Goal: Book appointment/travel/reservation

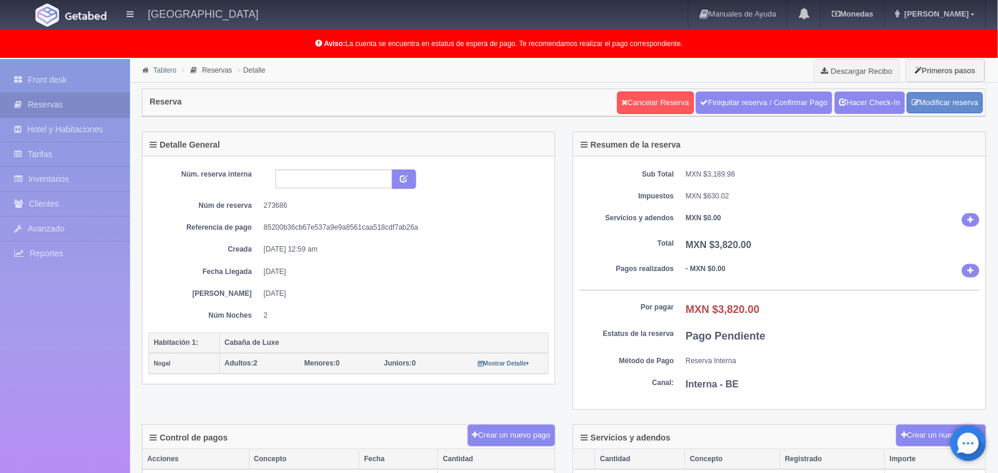
click at [166, 72] on link "Tablero" at bounding box center [164, 70] width 23 height 8
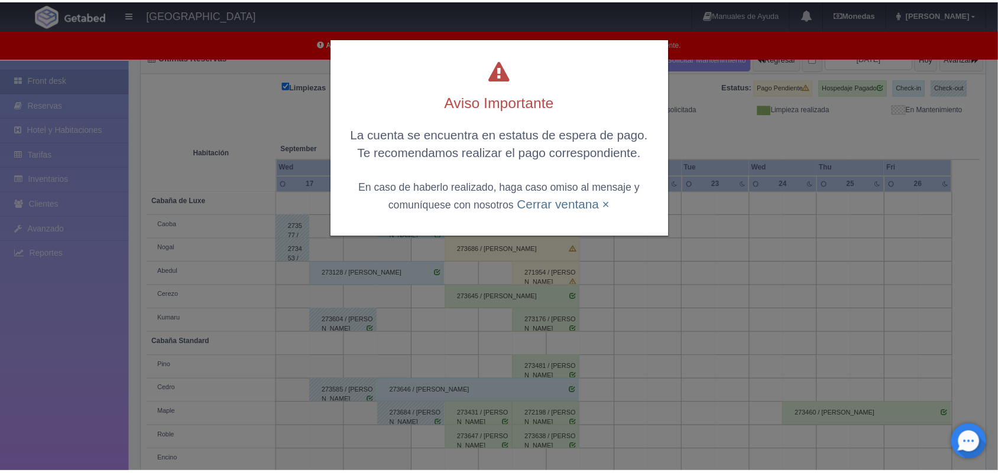
scroll to position [137, 0]
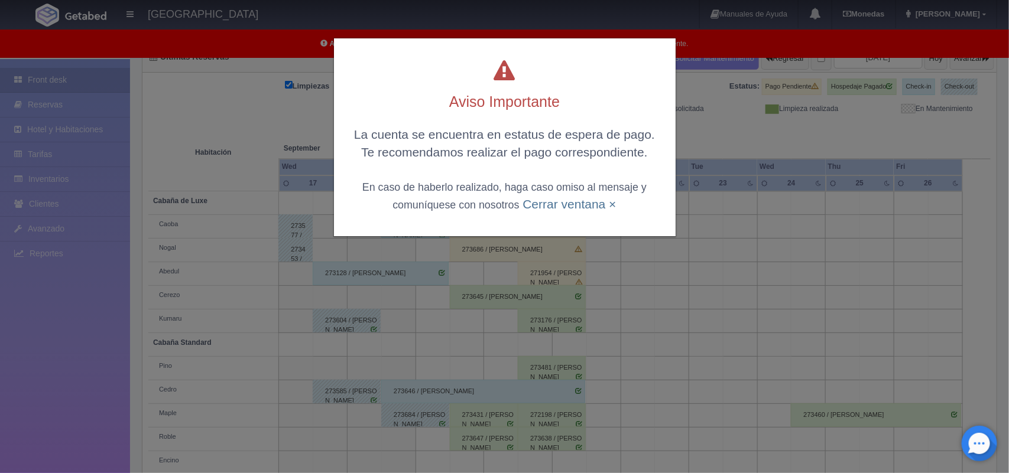
click at [997, 314] on html "Hotel Xacallan Manuales de Ayuda Actualizaciones recientes Monedas Tipo de camb…" at bounding box center [504, 99] width 1009 height 473
click at [553, 209] on link "Cerrar ventana ×" at bounding box center [569, 204] width 93 height 14
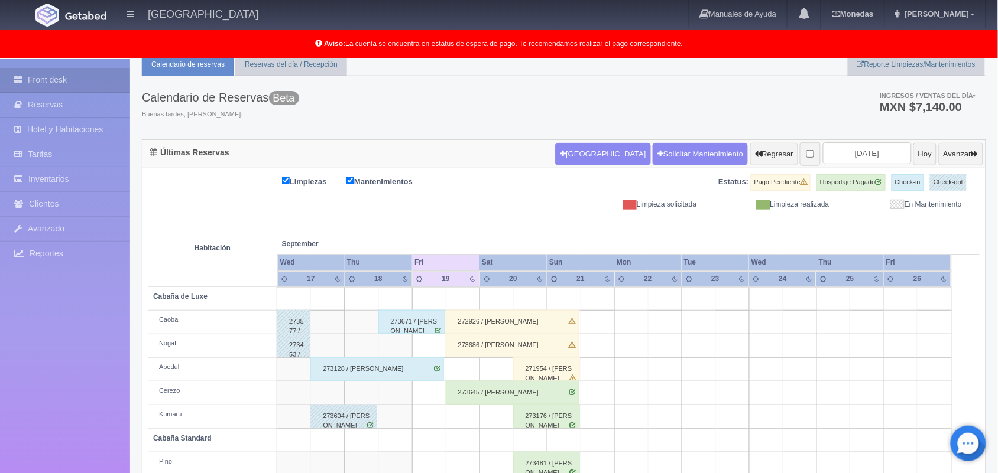
scroll to position [39, 0]
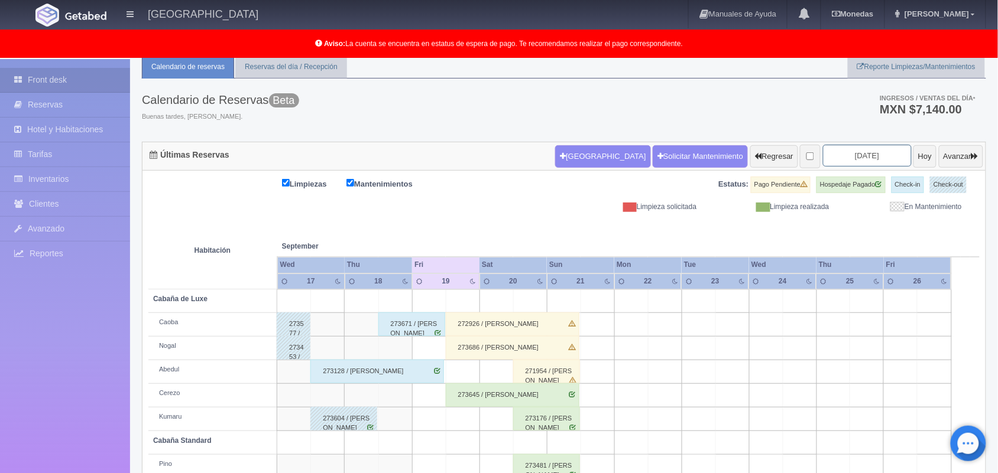
click at [840, 157] on input "[DATE]" at bounding box center [867, 156] width 89 height 22
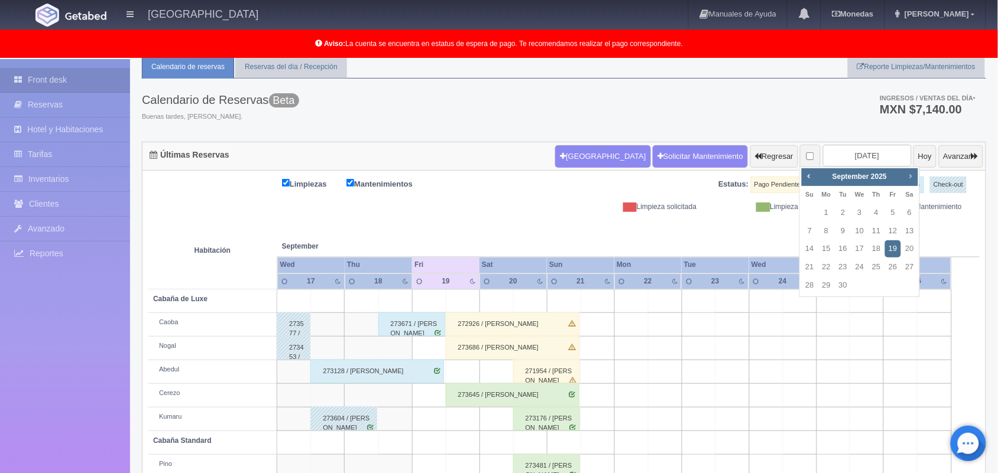
click at [907, 179] on span "Next" at bounding box center [910, 175] width 9 height 9
click at [878, 216] on link "2" at bounding box center [875, 213] width 15 height 17
type input "2025-10-02"
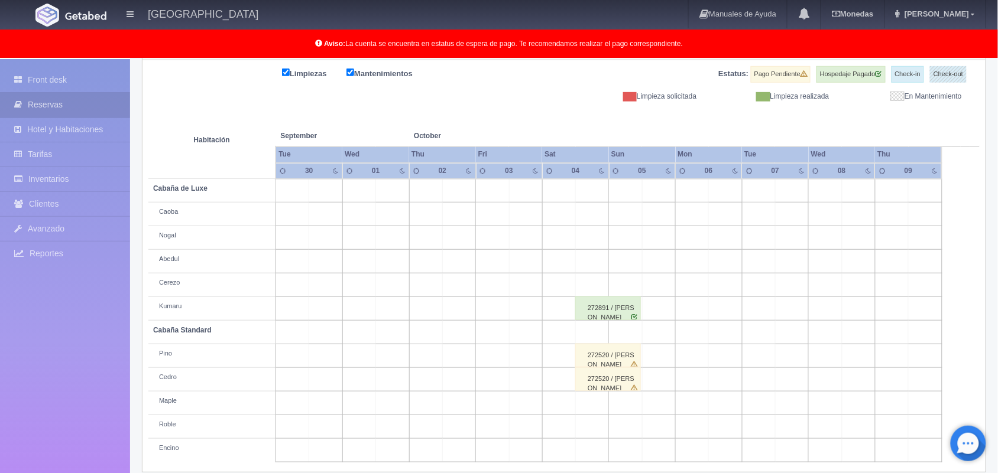
scroll to position [164, 0]
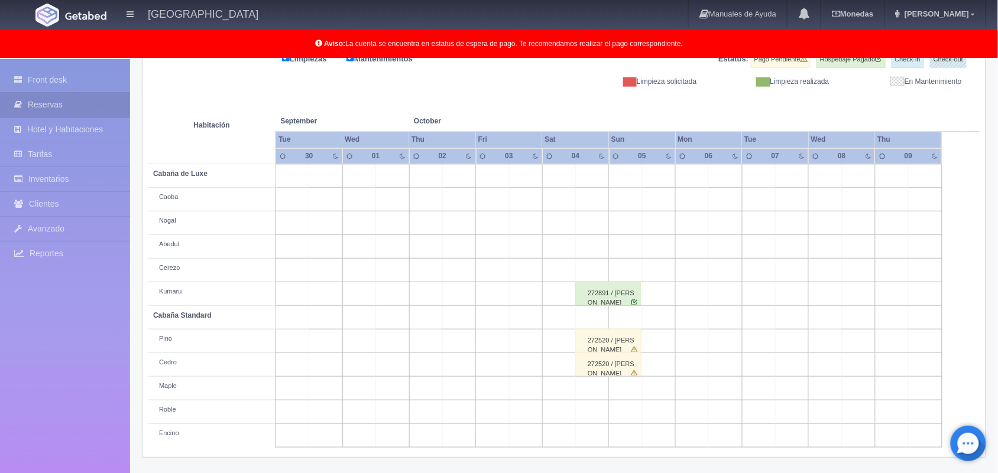
click at [997, 306] on html "[GEOGRAPHIC_DATA] Manuales de Ayuda Actualizaciones recientes [GEOGRAPHIC_DATA]…" at bounding box center [499, 72] width 998 height 473
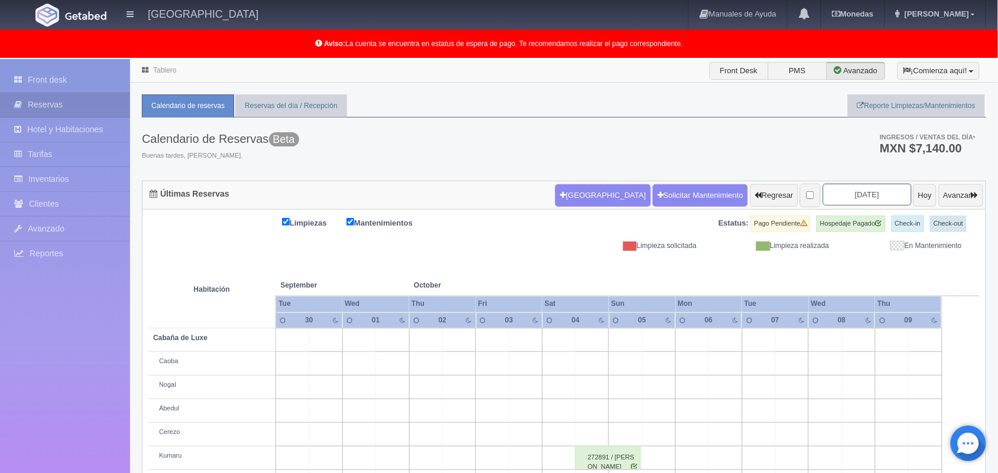
click at [847, 194] on input "2025-10-02" at bounding box center [867, 195] width 89 height 22
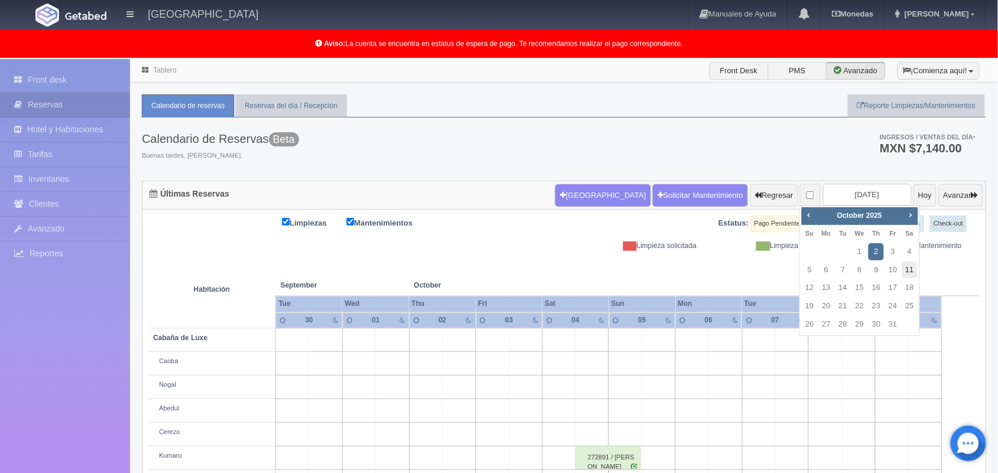
click at [906, 270] on link "11" at bounding box center [909, 270] width 15 height 17
type input "2025-10-11"
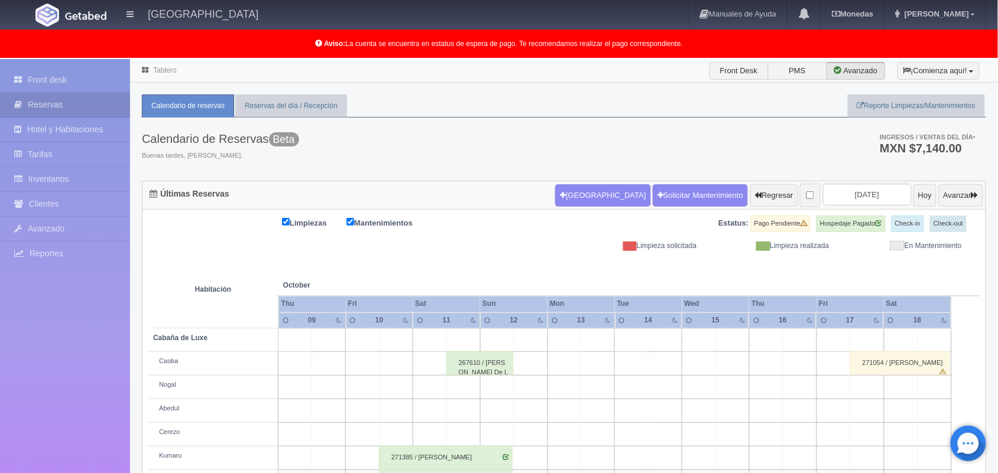
click at [163, 73] on link "Tablero" at bounding box center [164, 70] width 23 height 8
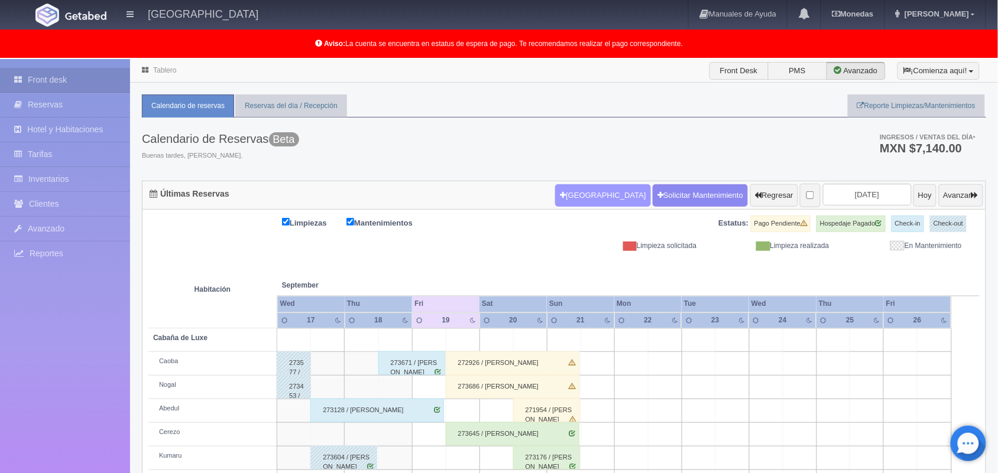
click at [572, 201] on button "Nueva Reserva" at bounding box center [602, 195] width 95 height 22
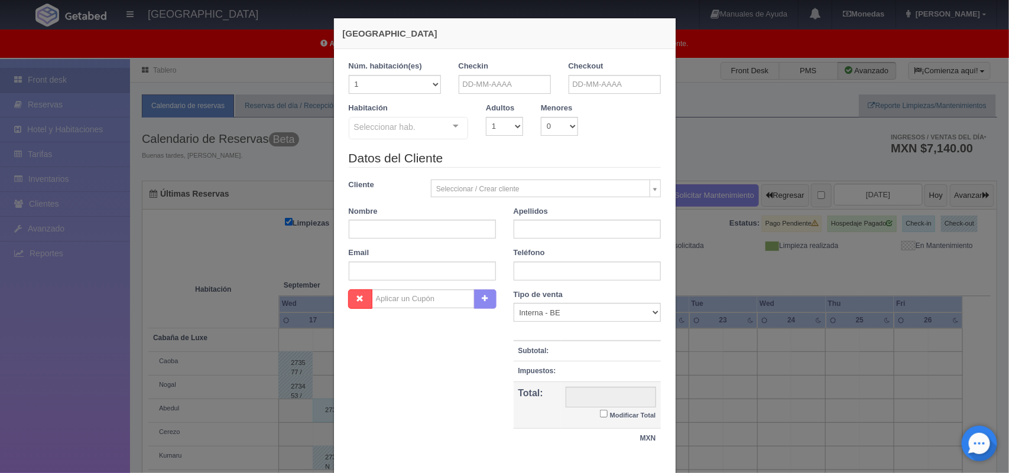
checkbox input "false"
click at [515, 82] on input "text" at bounding box center [505, 84] width 92 height 19
click at [547, 177] on link "19" at bounding box center [546, 176] width 15 height 17
type input "[DATE]"
checkbox input "false"
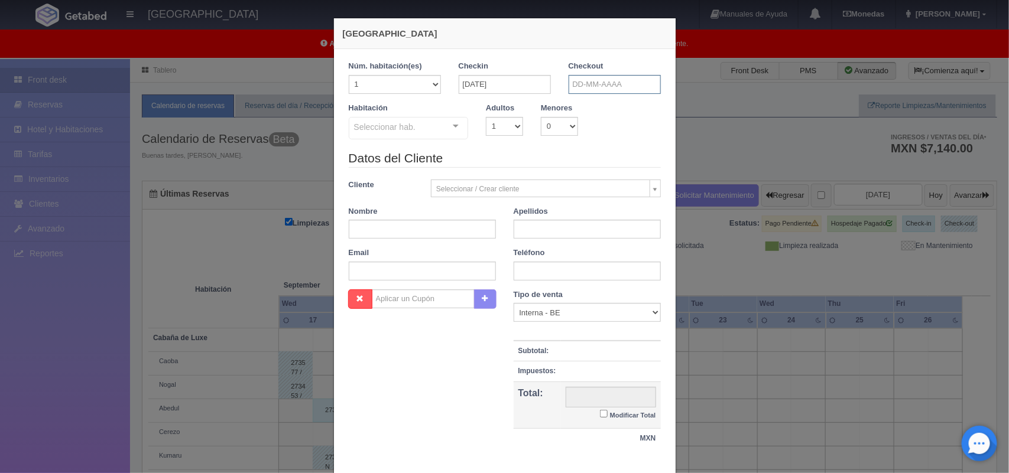
click at [619, 87] on input "text" at bounding box center [615, 84] width 92 height 19
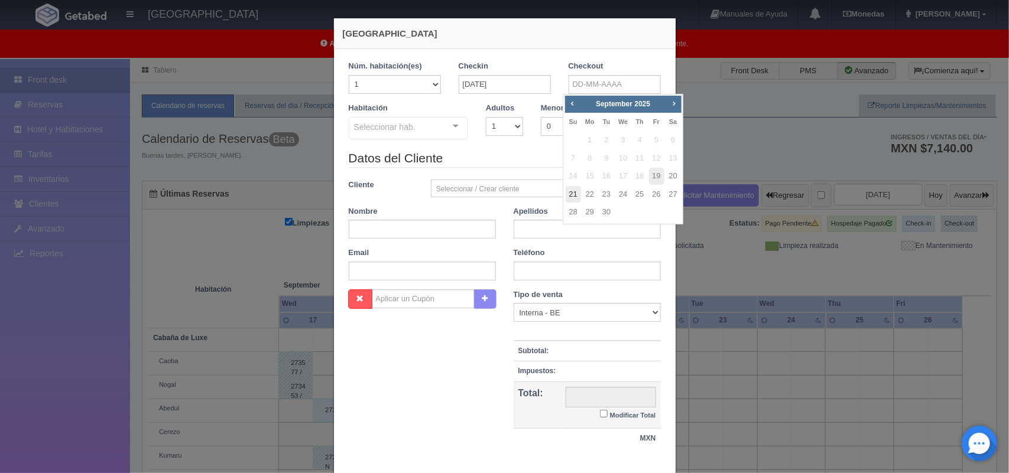
click at [572, 201] on link "21" at bounding box center [573, 194] width 15 height 17
type input "[DATE]"
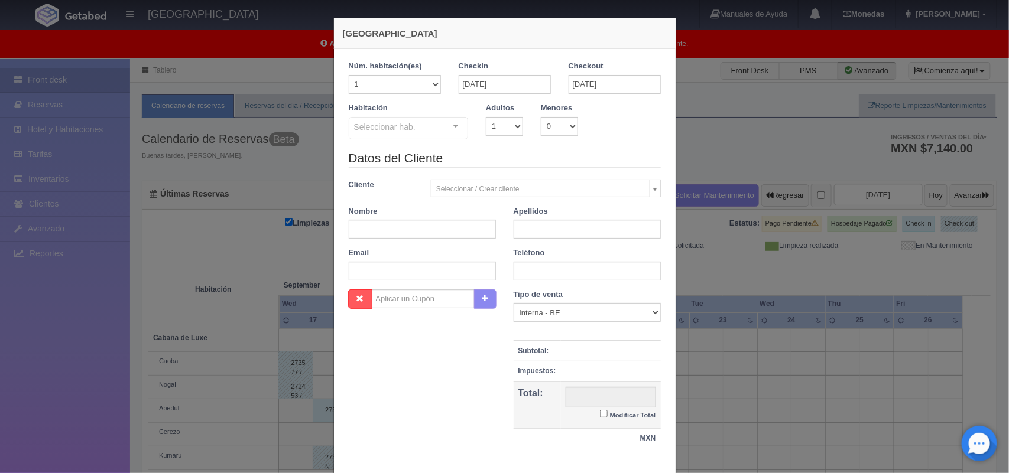
checkbox input "false"
click at [497, 122] on select "1 2 3 4 5 6 7 8 9 10" at bounding box center [504, 126] width 37 height 19
select select "2"
click at [486, 117] on select "1 2 3 4 5 6 7 8 9 10" at bounding box center [504, 126] width 37 height 19
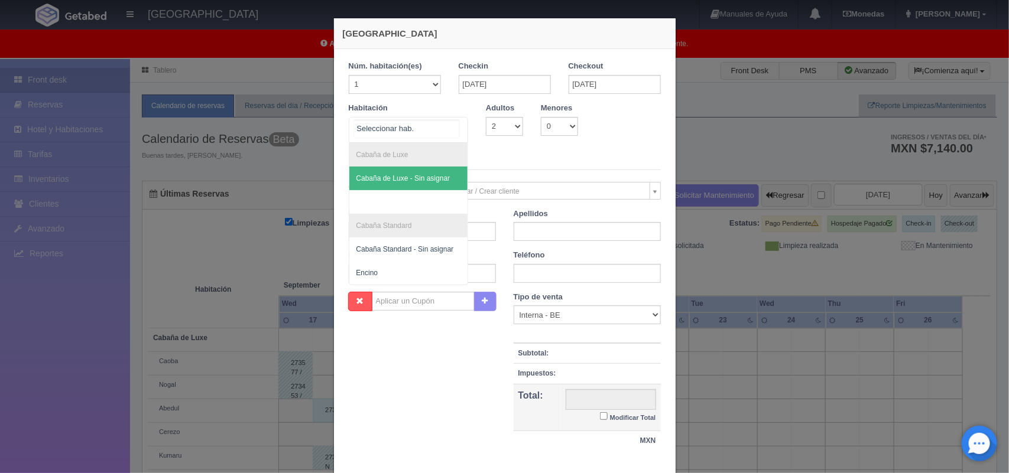
click at [447, 125] on div "Cabaña de Luxe Cabaña de Luxe - Sin asignar Cabaña Standard Cabaña Standard - S…" at bounding box center [409, 130] width 120 height 26
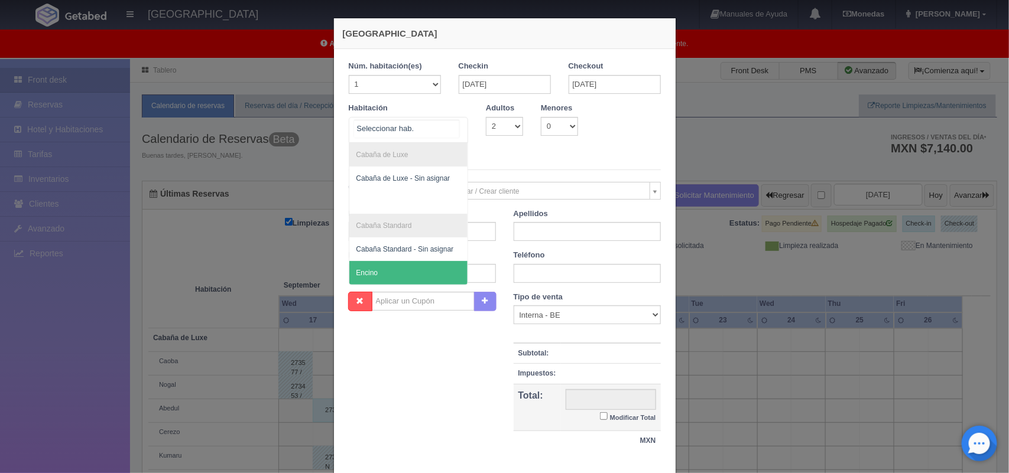
click at [434, 275] on span "Encino" at bounding box center [408, 273] width 119 height 24
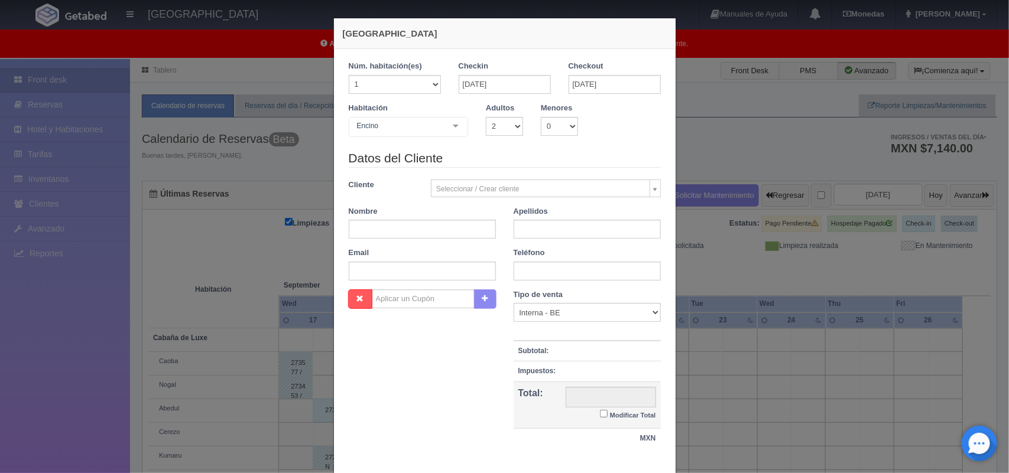
checkbox input "false"
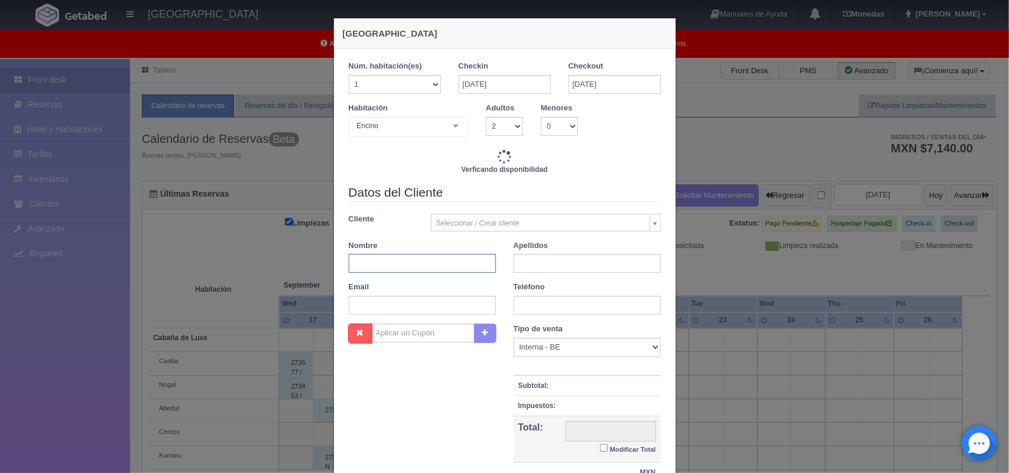
click at [423, 264] on input "text" at bounding box center [422, 263] width 147 height 19
type input "3600.00"
checkbox input "false"
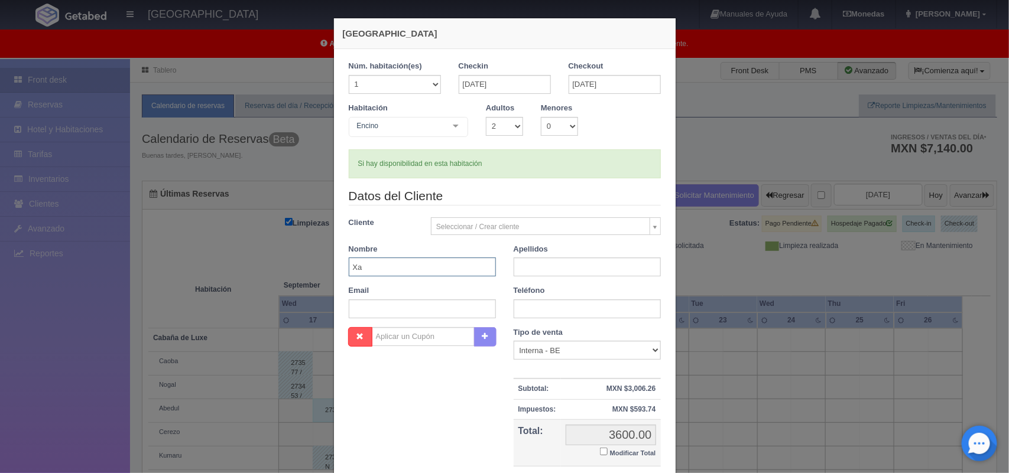
type input "X"
type input "[PERSON_NAME]"
click at [544, 263] on input "text" at bounding box center [587, 267] width 147 height 19
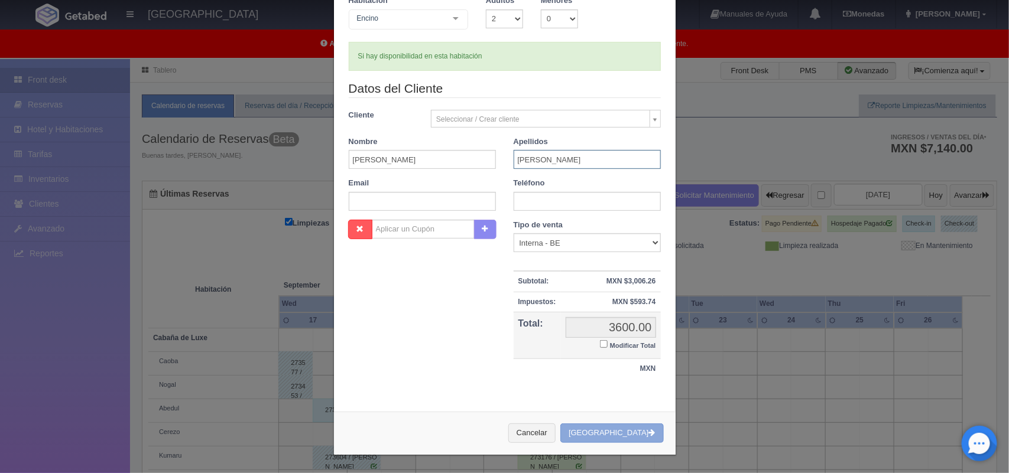
type input "[PERSON_NAME]"
click at [602, 439] on button "Crear Reserva" at bounding box center [611, 434] width 103 height 20
